Goal: Task Accomplishment & Management: Manage account settings

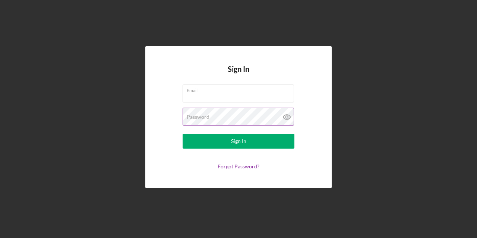
type input "[EMAIL_ADDRESS][DOMAIN_NAME]"
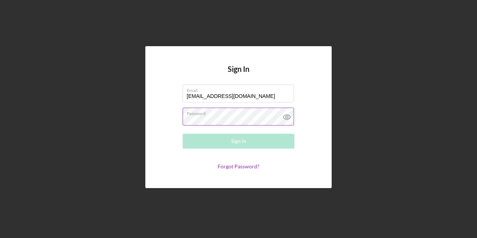
click at [287, 116] on icon at bounding box center [286, 117] width 2 height 2
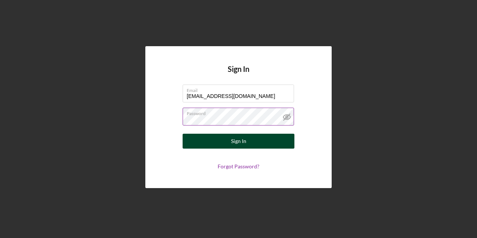
click at [202, 143] on button "Sign In" at bounding box center [239, 141] width 112 height 15
click at [245, 139] on div "Sign In" at bounding box center [238, 141] width 15 height 15
click at [239, 140] on div "Sign In" at bounding box center [238, 141] width 15 height 15
click at [242, 142] on div "Sign In" at bounding box center [238, 141] width 15 height 15
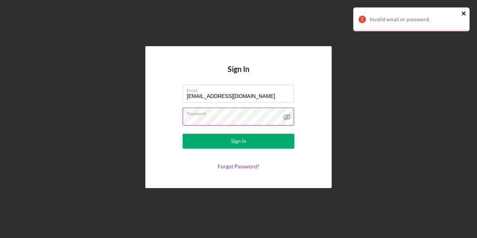
click at [463, 11] on icon "close" at bounding box center [463, 13] width 5 height 6
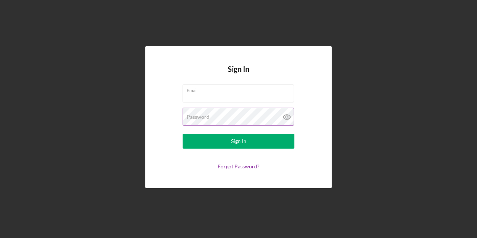
type input "[EMAIL_ADDRESS][DOMAIN_NAME]"
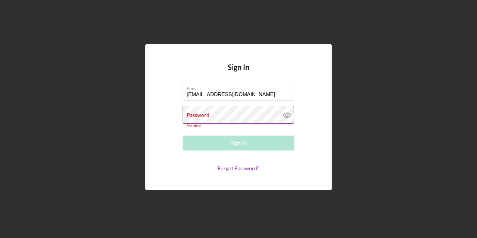
click at [285, 117] on g at bounding box center [286, 115] width 7 height 5
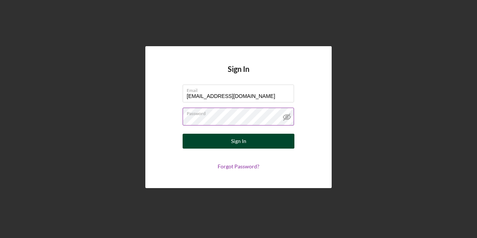
click at [199, 141] on button "Sign In" at bounding box center [239, 141] width 112 height 15
click at [232, 136] on div "Sign In" at bounding box center [238, 141] width 15 height 15
